Goal: Find specific page/section

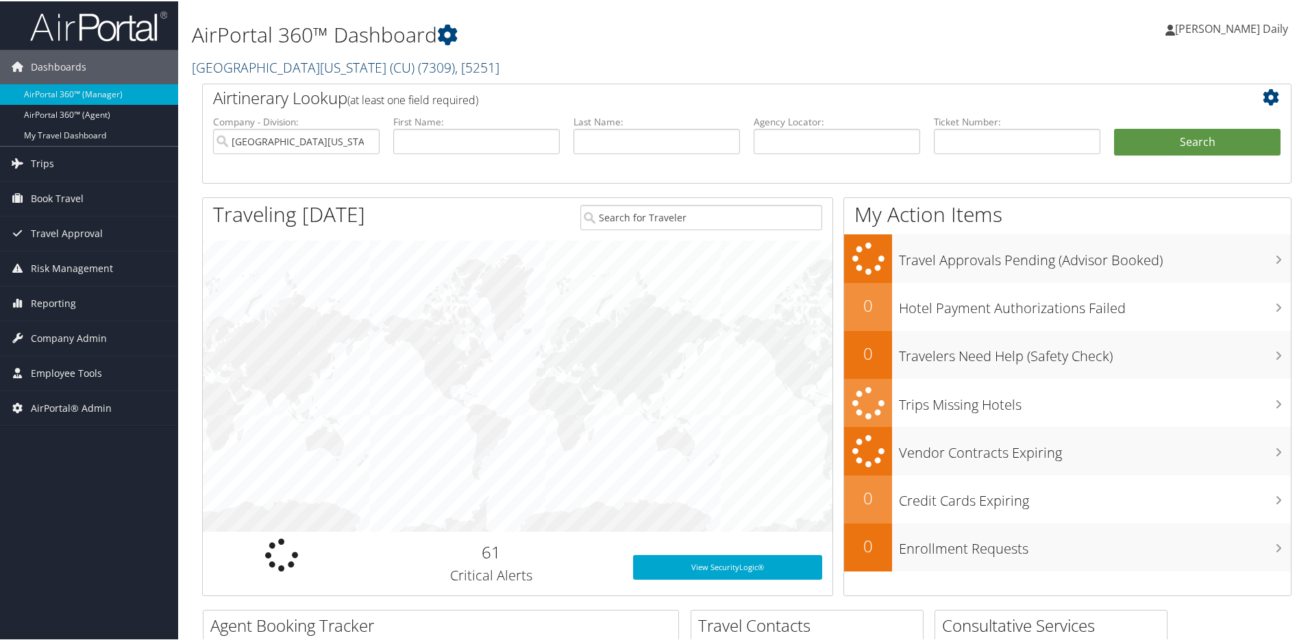
click at [312, 59] on link "[GEOGRAPHIC_DATA][US_STATE] (CU) ( 7309 ) , [ 5251 ]" at bounding box center [346, 66] width 308 height 18
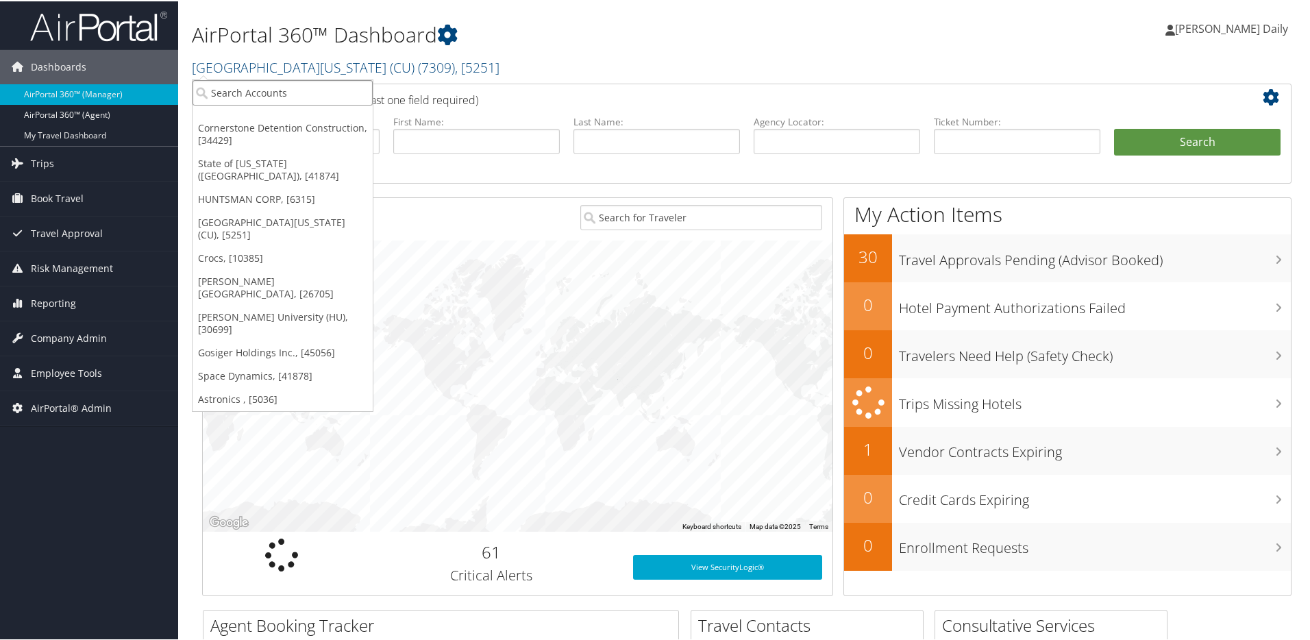
click at [303, 85] on input "search" at bounding box center [282, 91] width 180 height 25
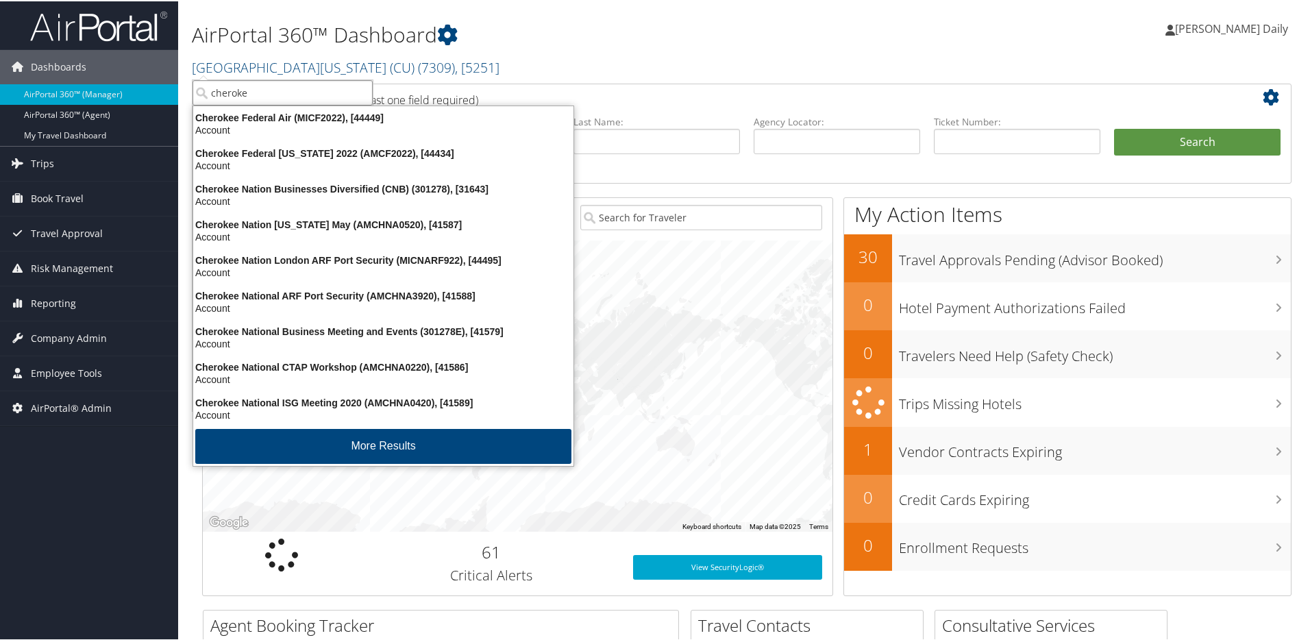
type input "cherokee"
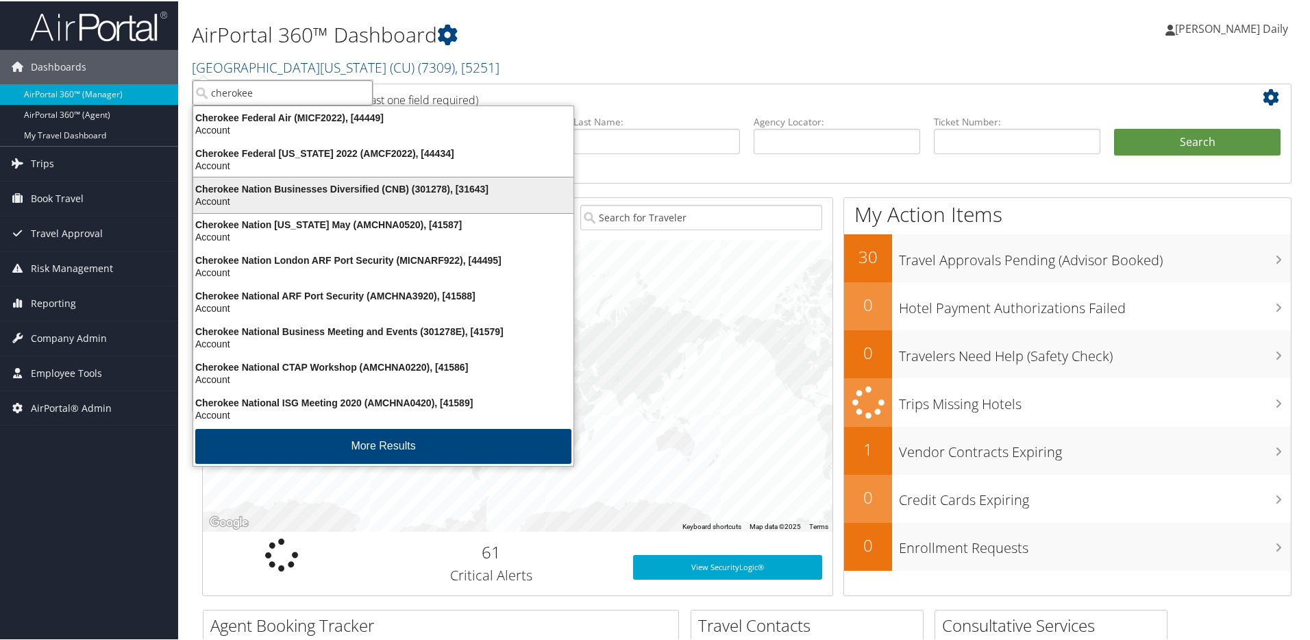
click at [364, 198] on div "Account" at bounding box center [383, 200] width 397 height 12
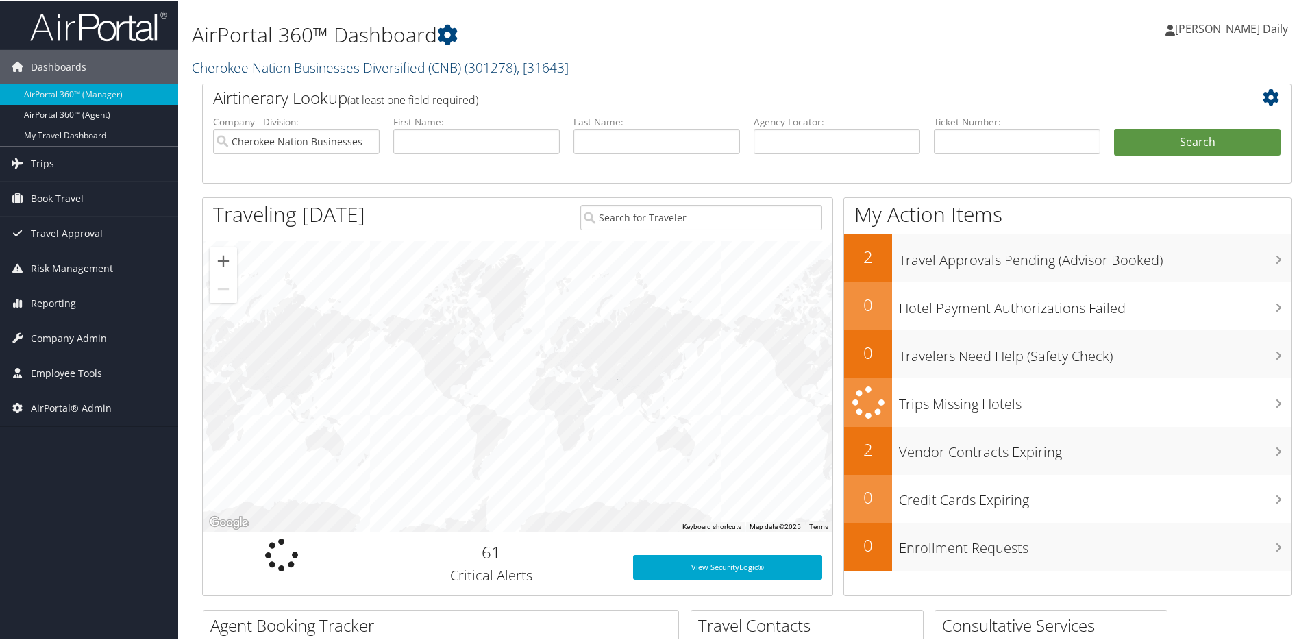
click at [559, 67] on span ", [ 31643 ]" at bounding box center [542, 66] width 52 height 18
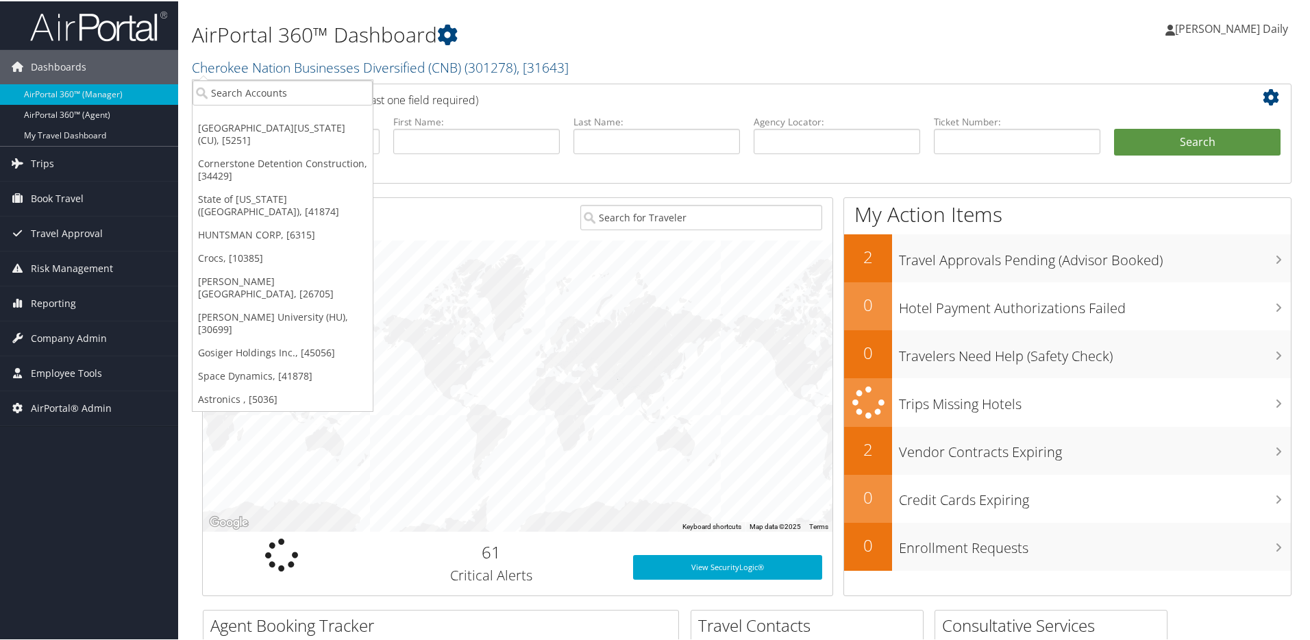
click at [609, 58] on h2 "Cherokee Nation Businesses Diversified (CNB) ( 301278 ) , [ 31643 ]" at bounding box center [562, 64] width 740 height 23
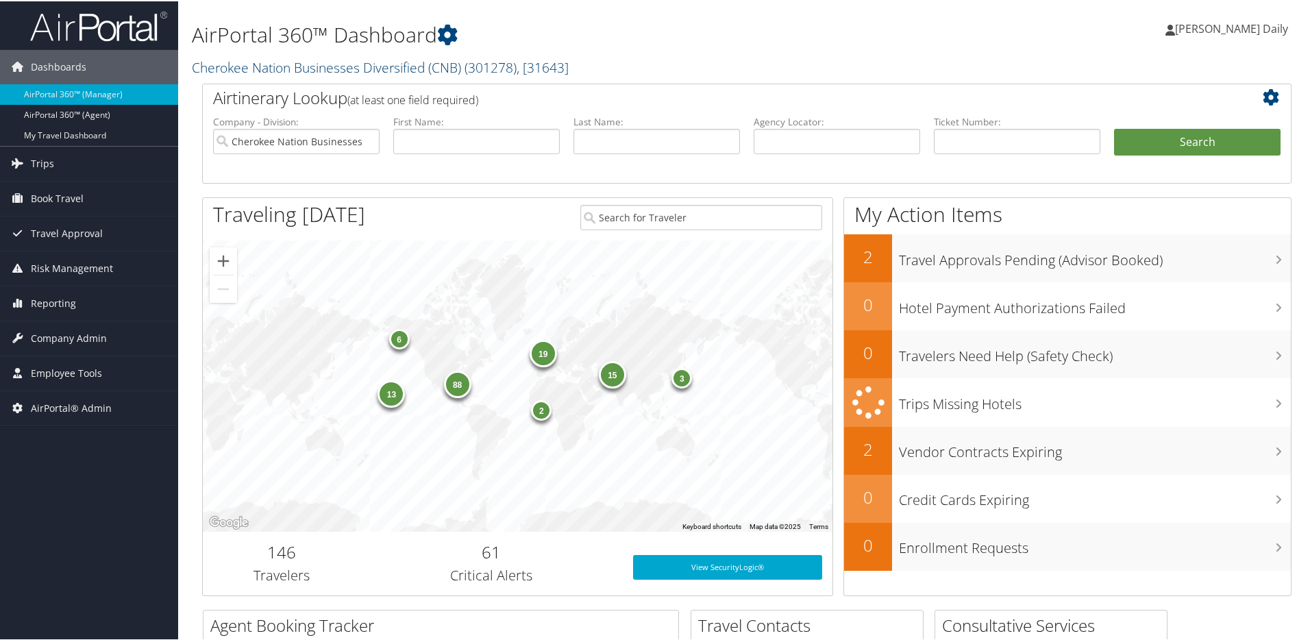
click at [298, 62] on link "Cherokee Nation Businesses Diversified (CNB) ( 301278 ) , [ 31643 ]" at bounding box center [380, 66] width 377 height 18
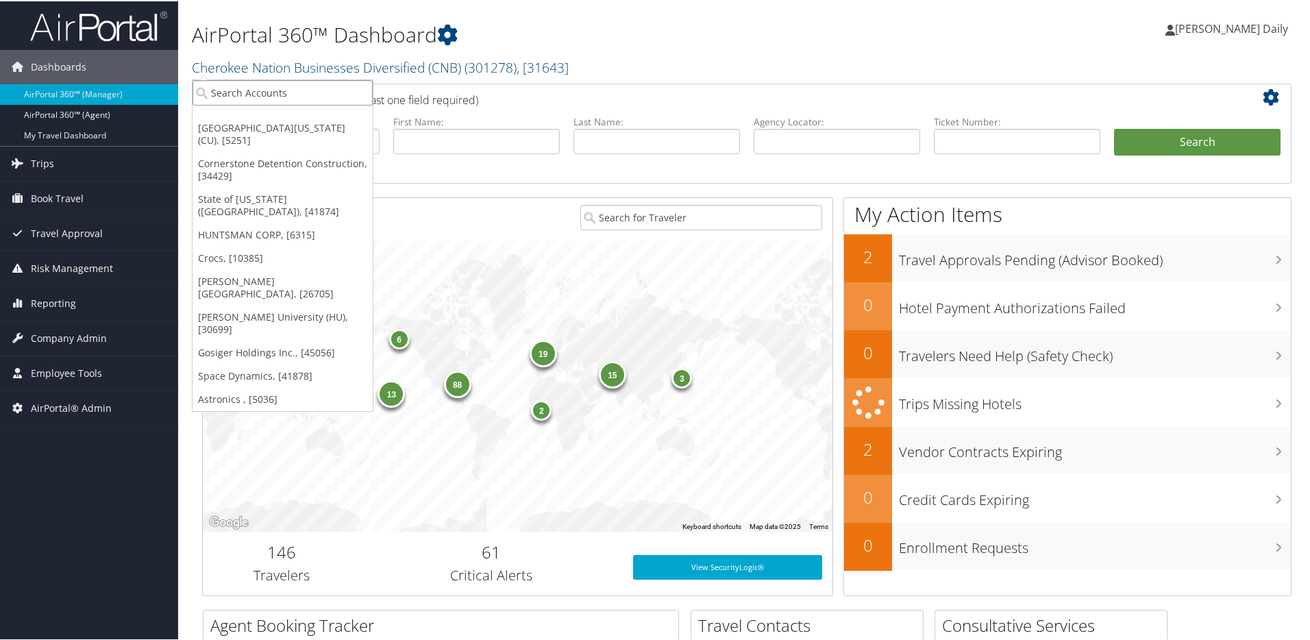
click at [279, 84] on input "search" at bounding box center [282, 91] width 180 height 25
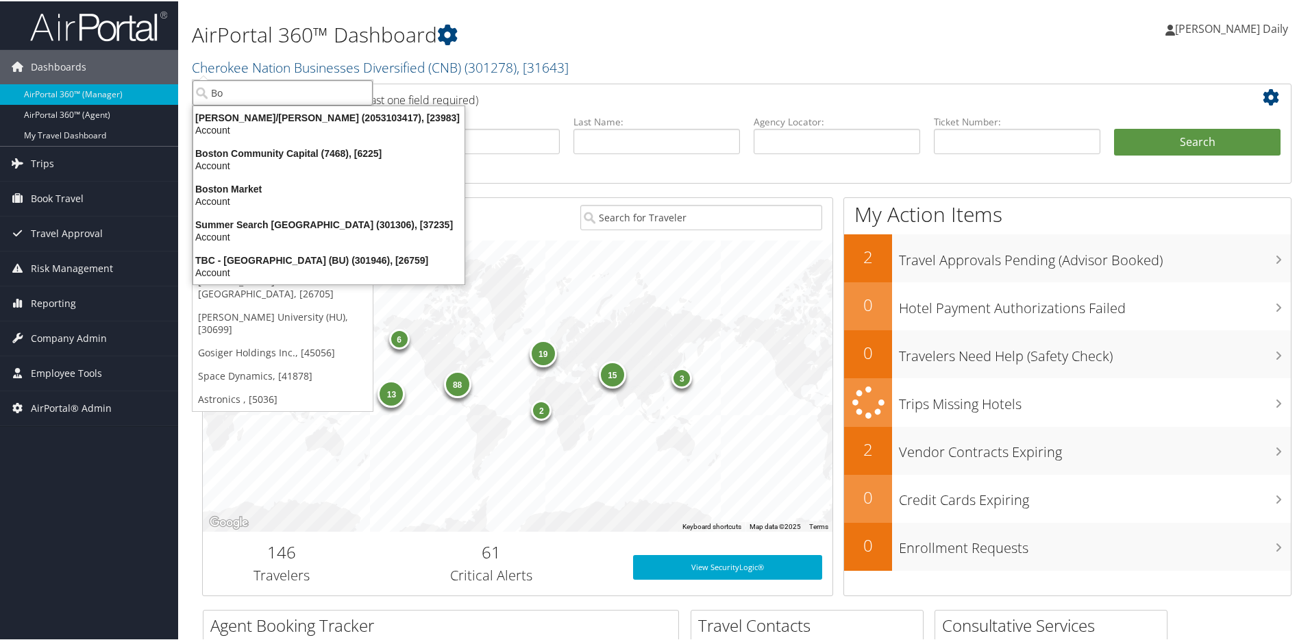
type input "B"
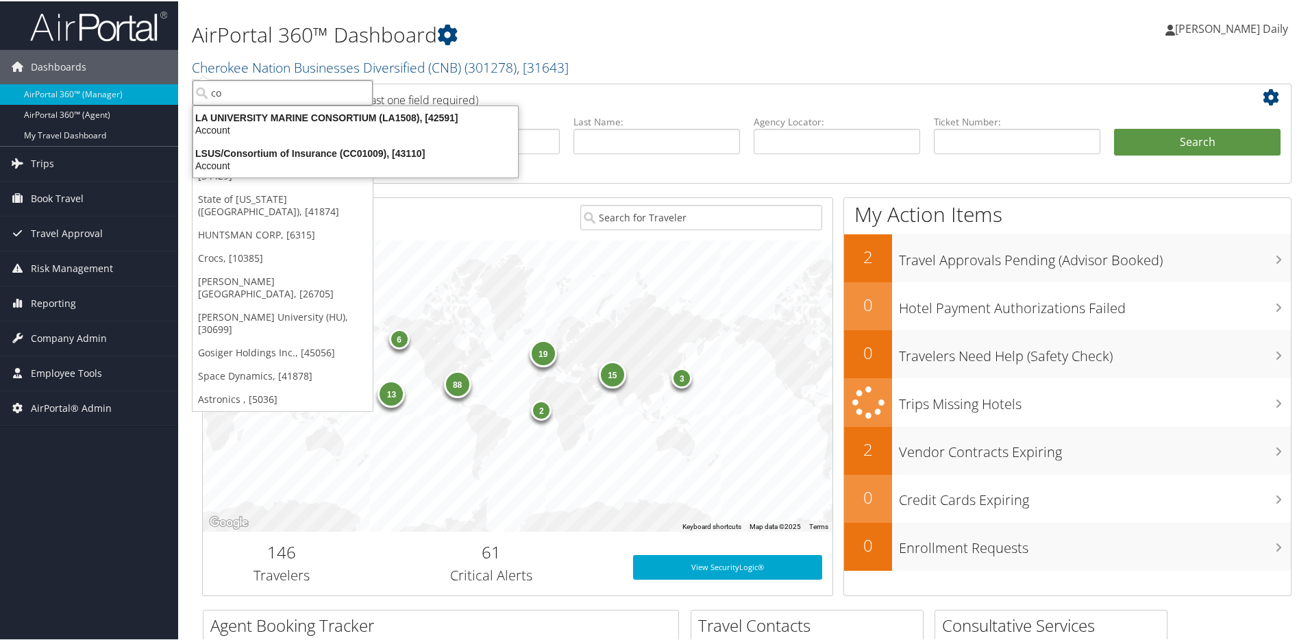
type input "c"
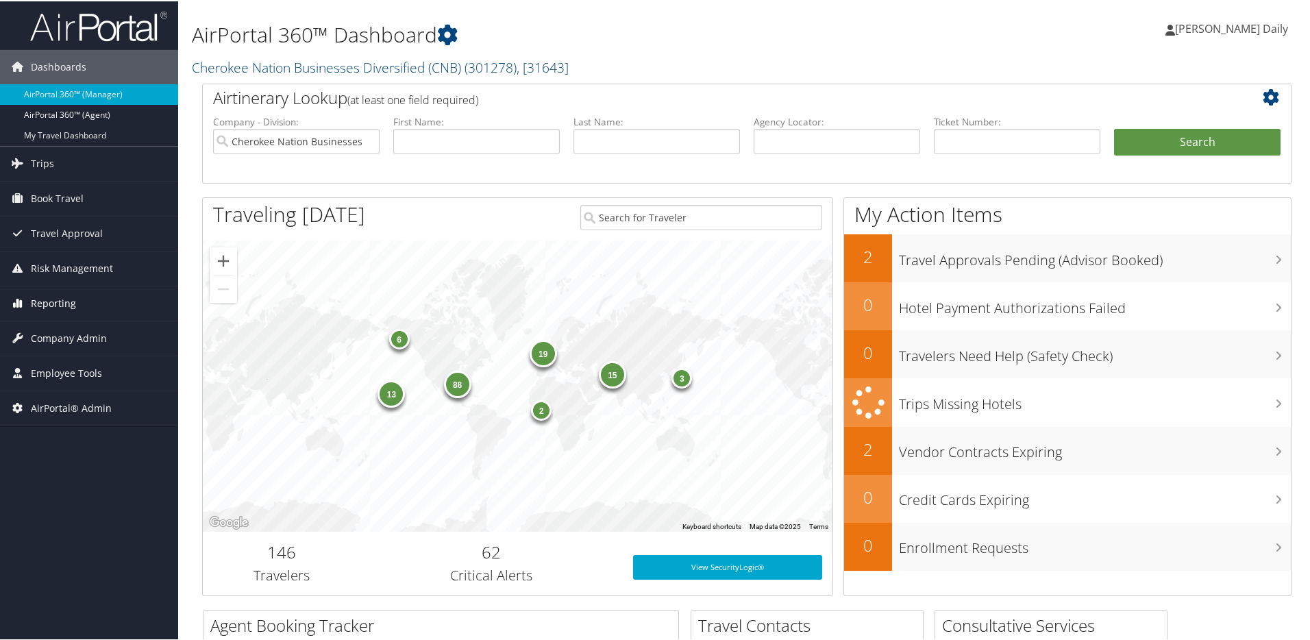
click at [66, 303] on span "Reporting" at bounding box center [53, 302] width 45 height 34
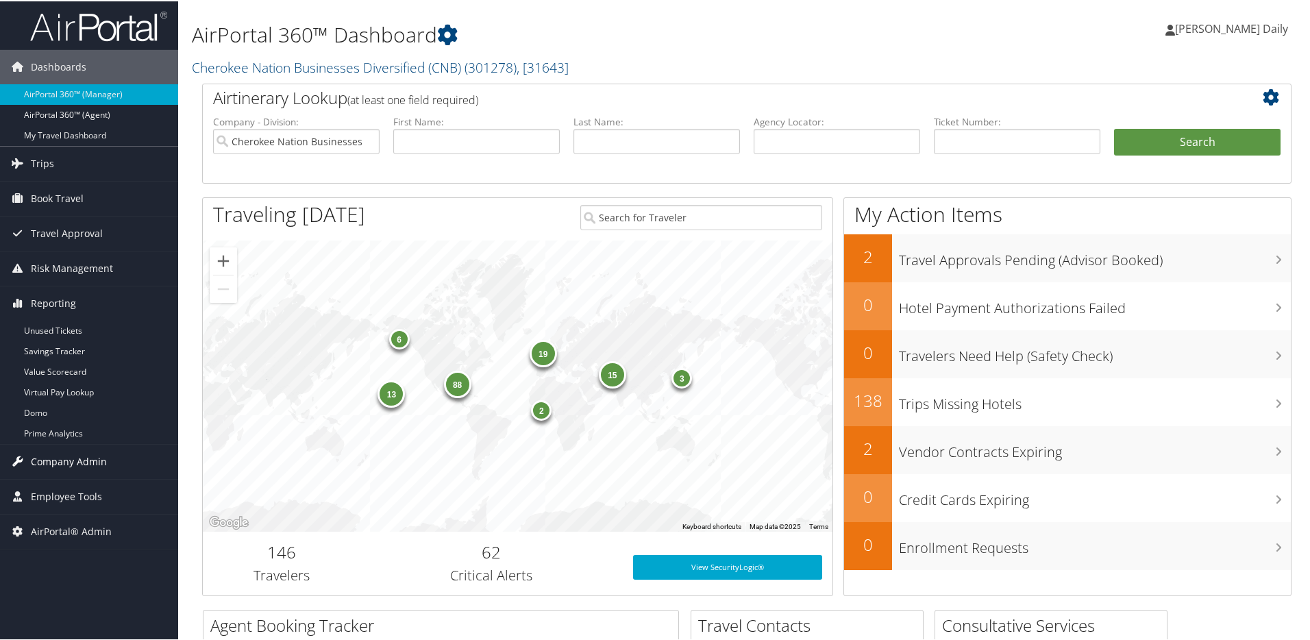
click at [86, 458] on span "Company Admin" at bounding box center [69, 460] width 76 height 34
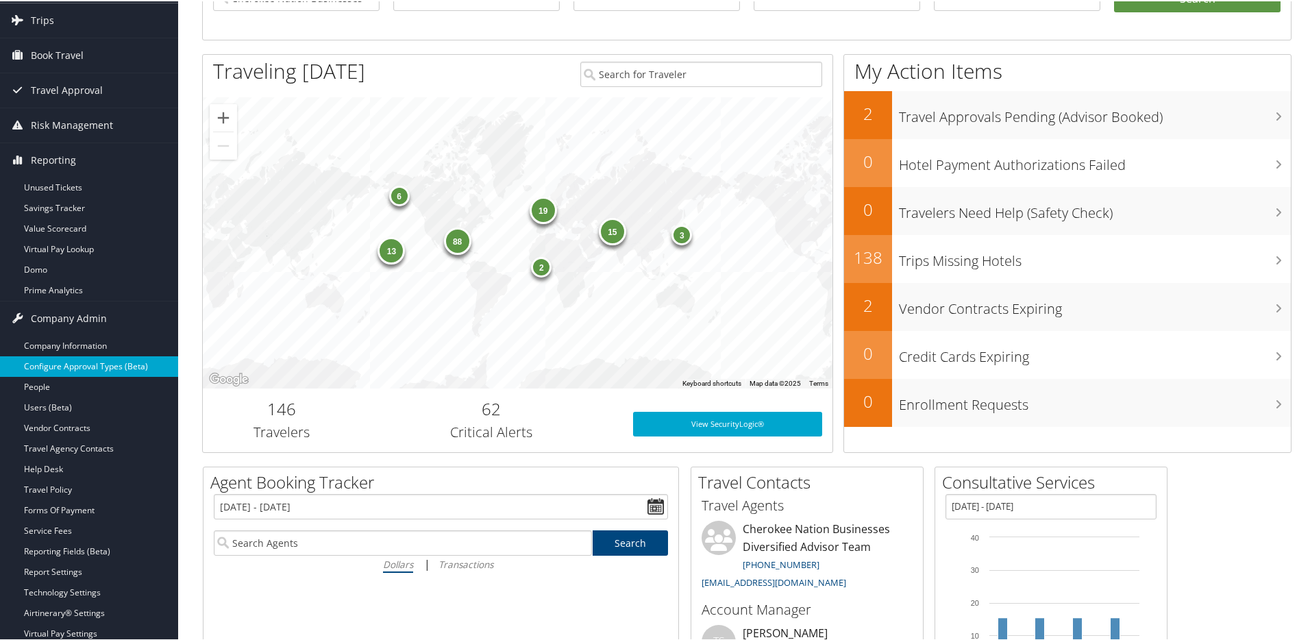
scroll to position [144, 0]
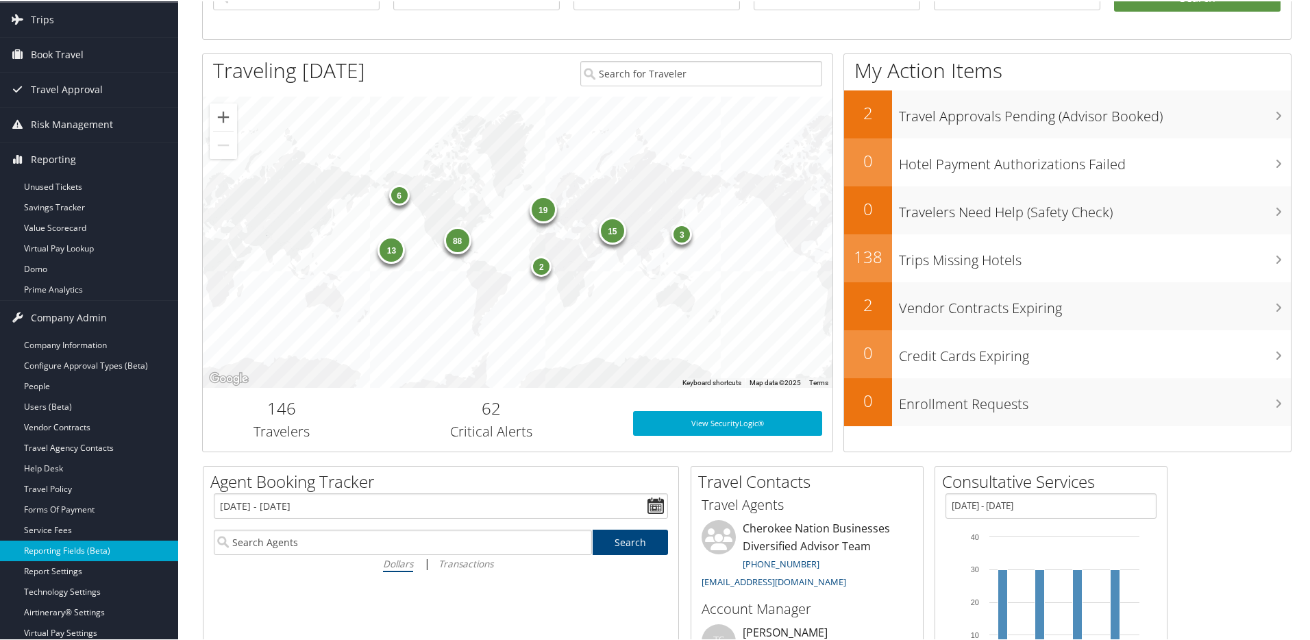
click at [68, 548] on link "Reporting Fields (Beta)" at bounding box center [89, 549] width 178 height 21
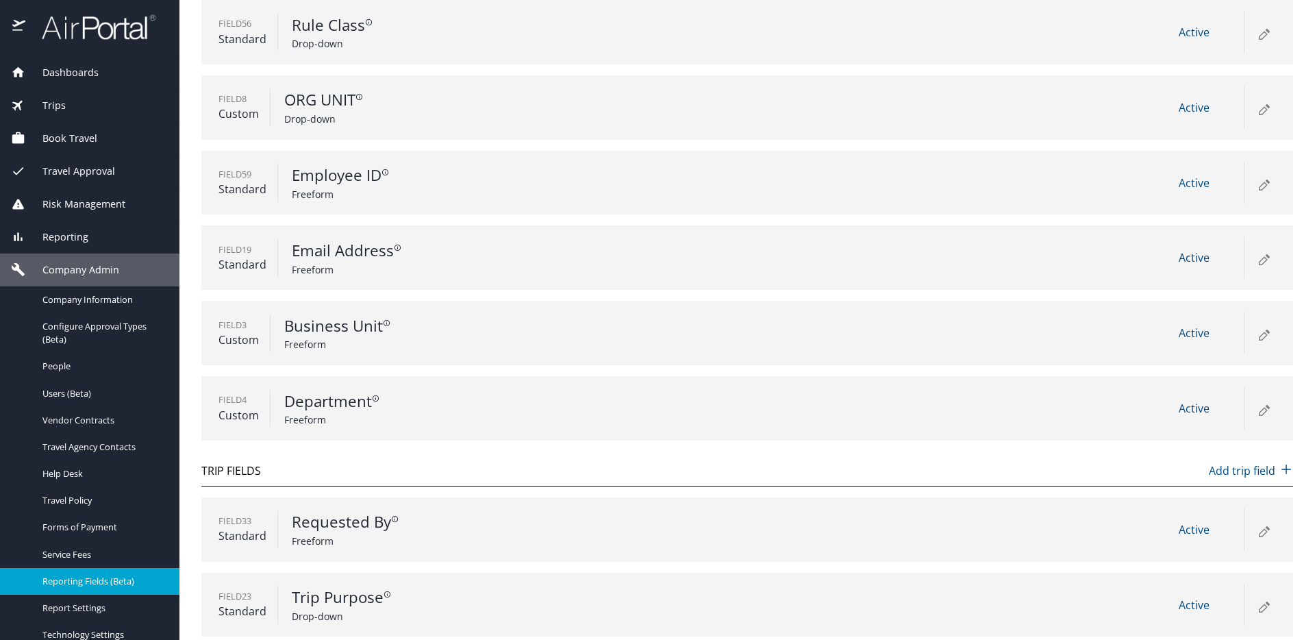
scroll to position [297, 0]
